Goal: Information Seeking & Learning: Learn about a topic

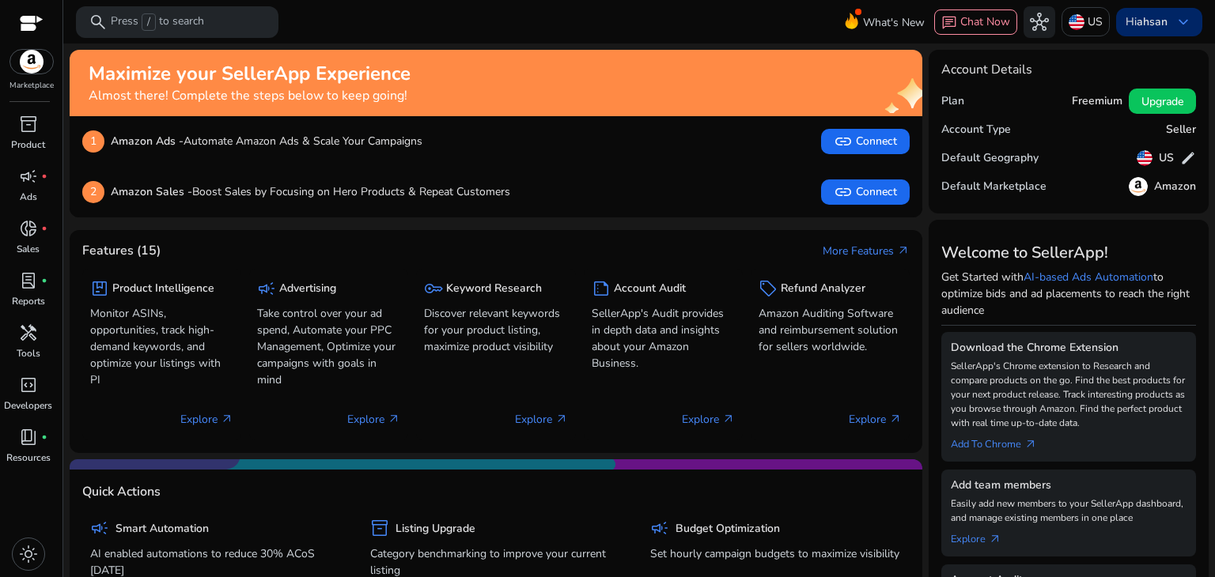
click at [1148, 22] on b "ahsan" at bounding box center [1151, 21] width 31 height 15
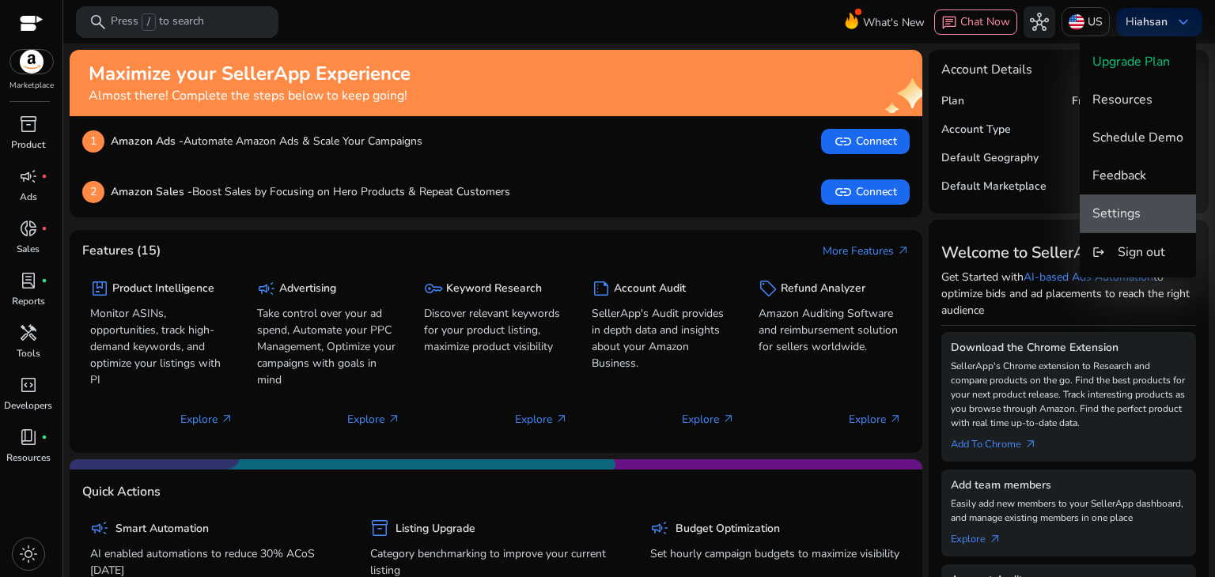
click at [1151, 213] on span "Settings" at bounding box center [1137, 213] width 91 height 17
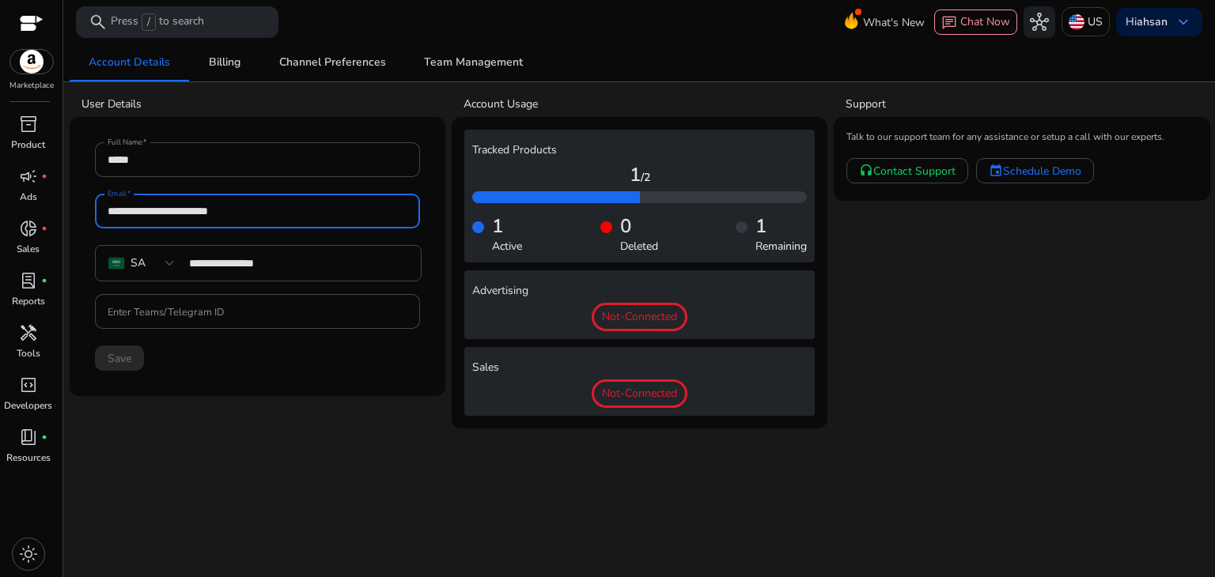
click at [269, 218] on input "**********" at bounding box center [258, 210] width 300 height 17
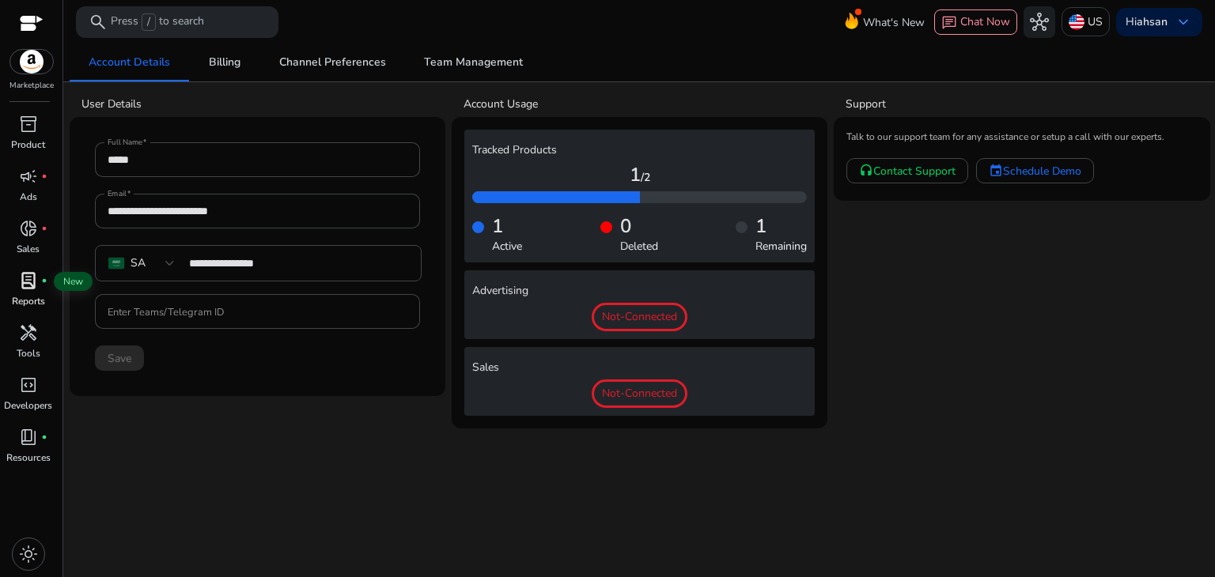
click at [23, 286] on span "lab_profile" at bounding box center [28, 280] width 19 height 19
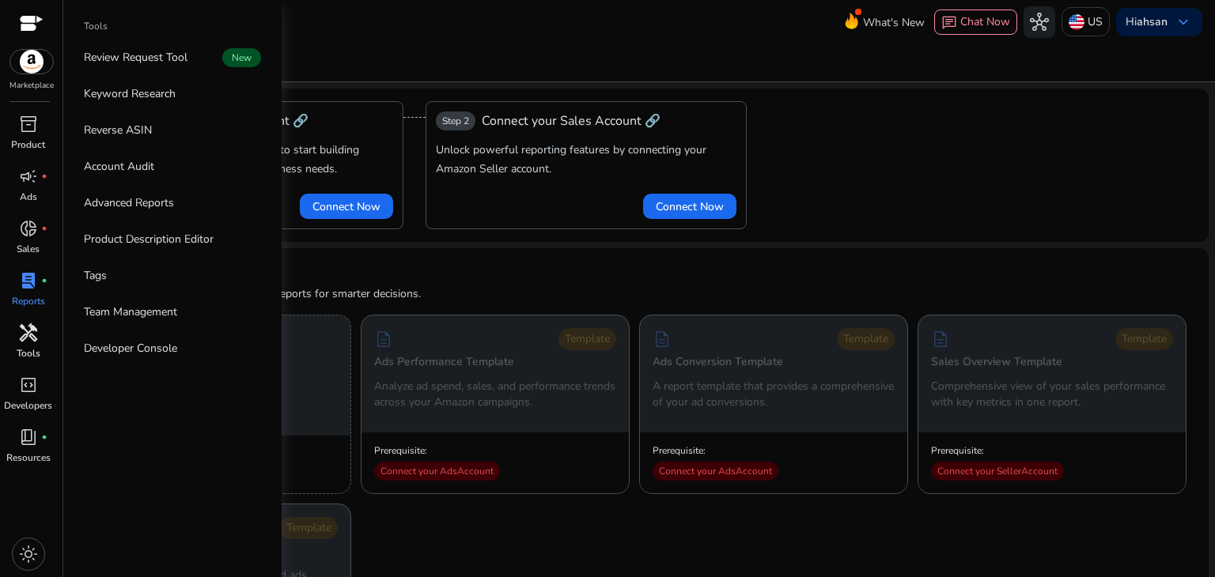
click at [27, 344] on div "handyman" at bounding box center [28, 332] width 44 height 25
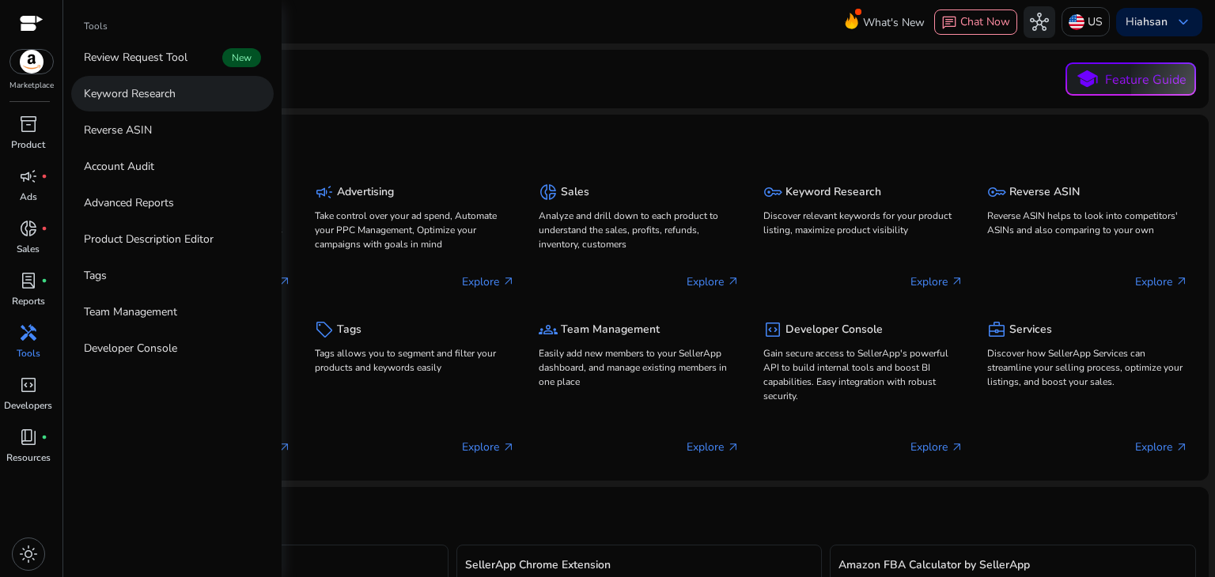
click at [162, 101] on p "Keyword Research" at bounding box center [130, 93] width 92 height 17
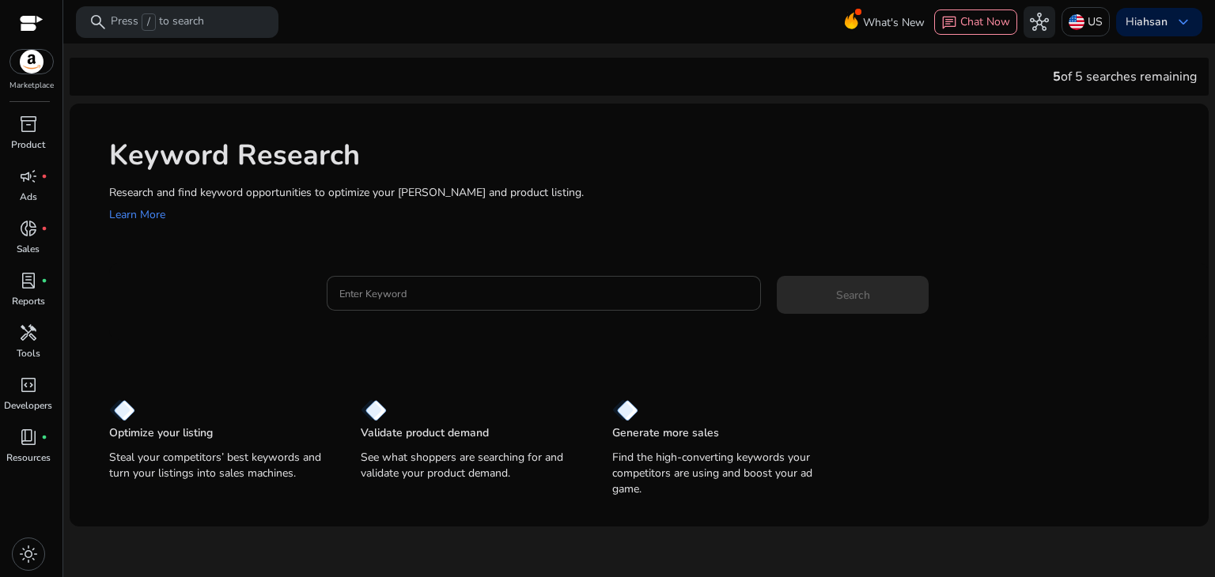
drag, startPoint x: 375, startPoint y: 314, endPoint x: 373, endPoint y: 301, distance: 12.8
click at [373, 301] on mat-form-field "Enter Keyword" at bounding box center [544, 301] width 435 height 51
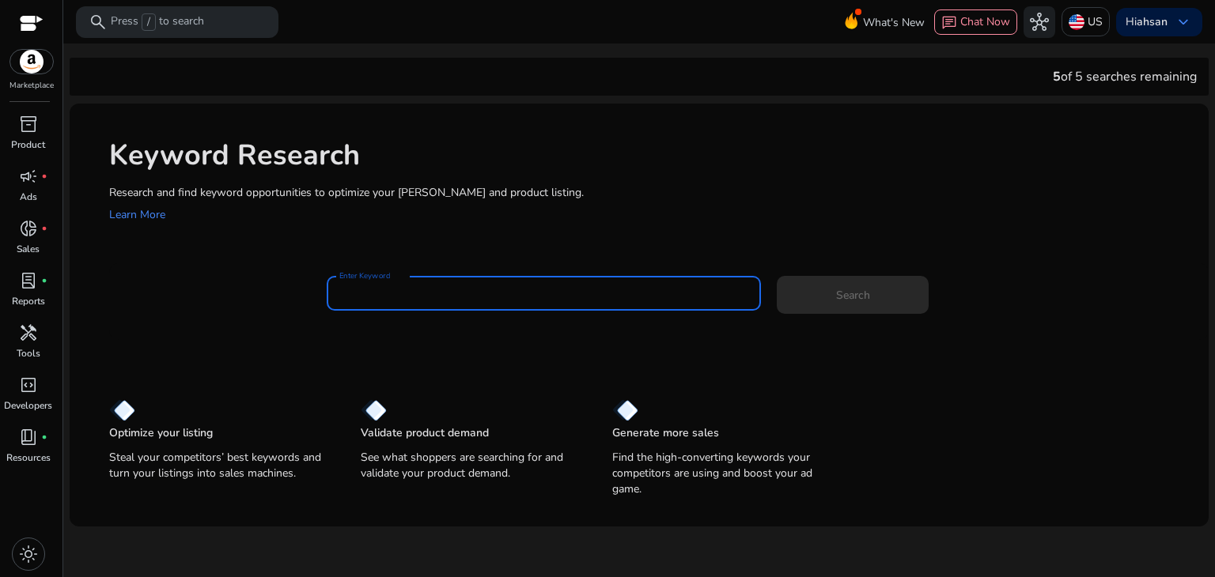
click at [373, 301] on input "Enter Keyword" at bounding box center [544, 293] width 410 height 17
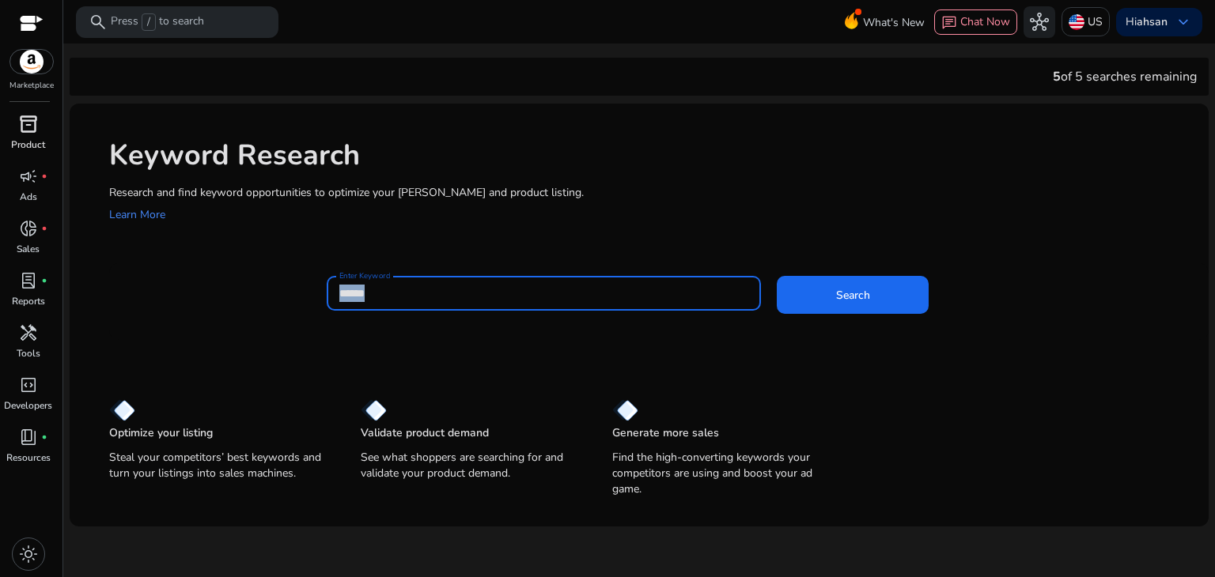
type input "******"
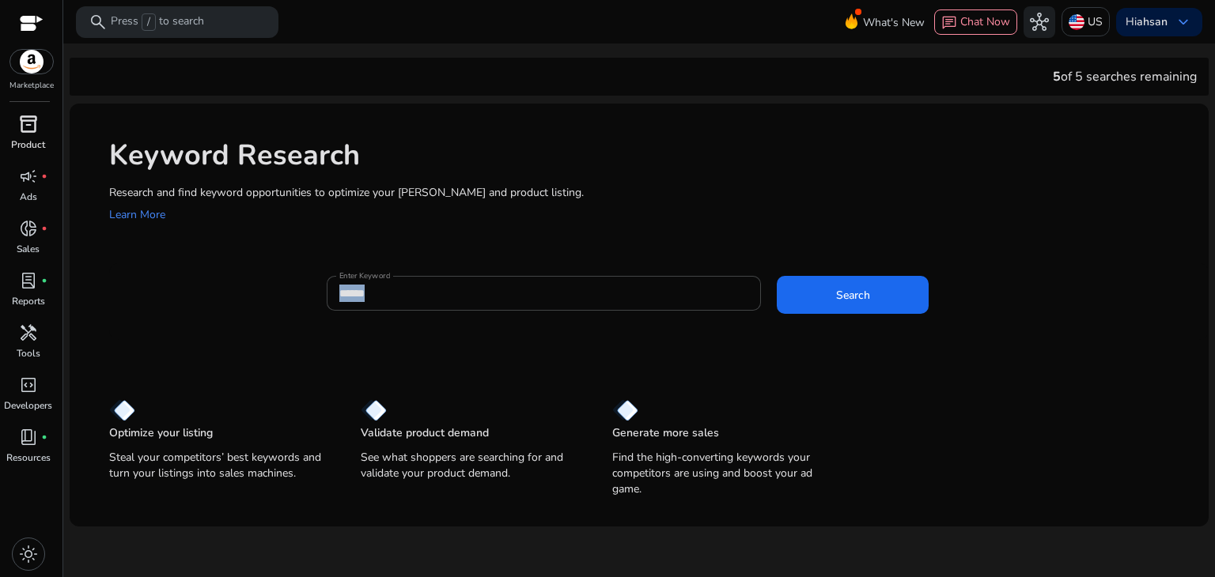
click at [24, 123] on span "inventory_2" at bounding box center [28, 124] width 19 height 19
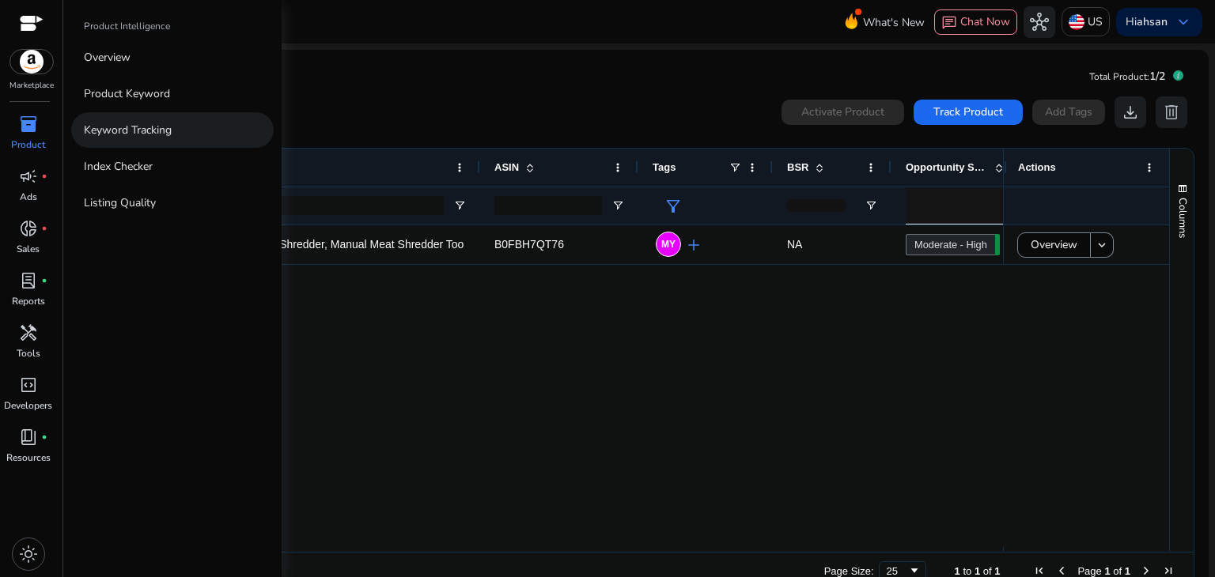
click at [146, 138] on link "Keyword Tracking" at bounding box center [172, 130] width 202 height 36
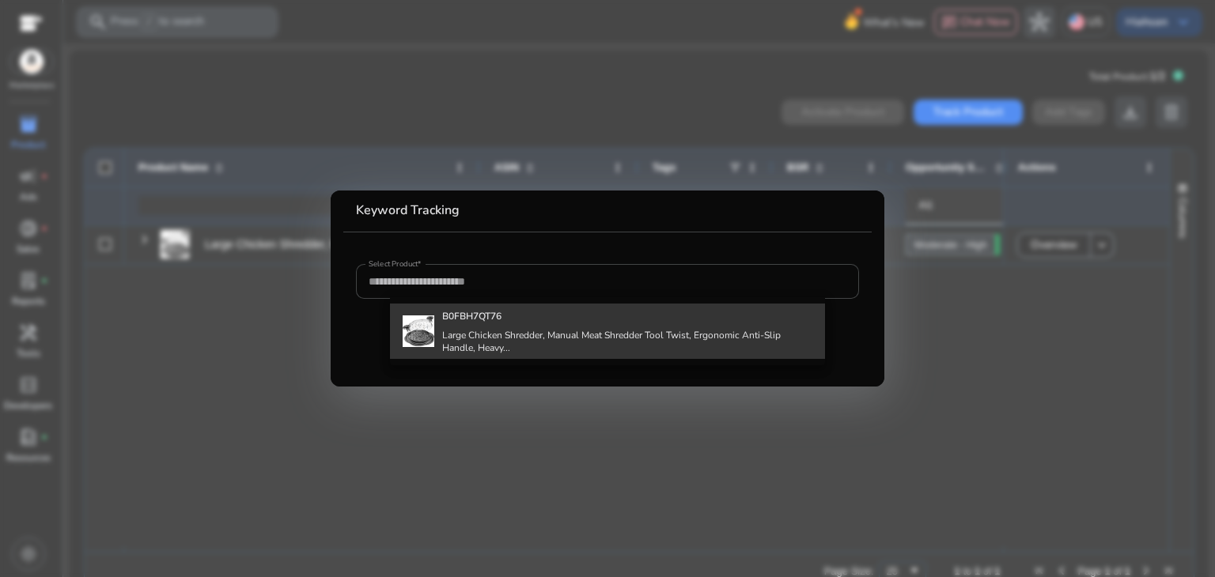
click at [458, 333] on h4 "Large Chicken Shredder, Manual Meat Shredder Tool Twist, Ergonomic Anti-Slip Ha…" at bounding box center [627, 341] width 371 height 25
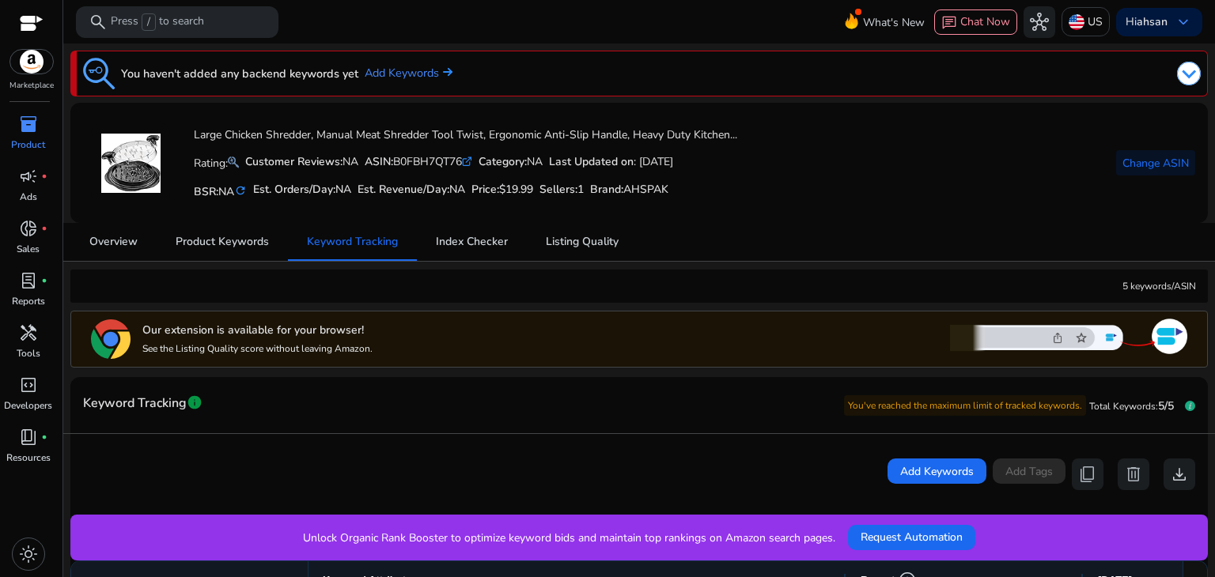
scroll to position [442, 0]
